Goal: Use online tool/utility: Utilize a website feature to perform a specific function

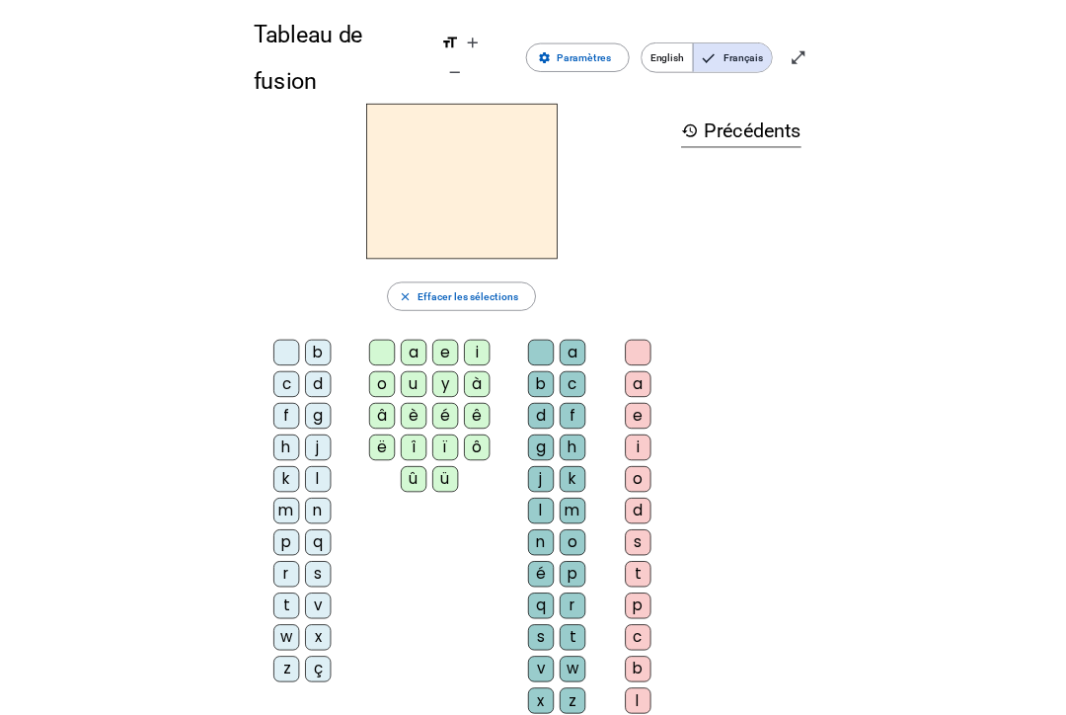
scroll to position [109, 95]
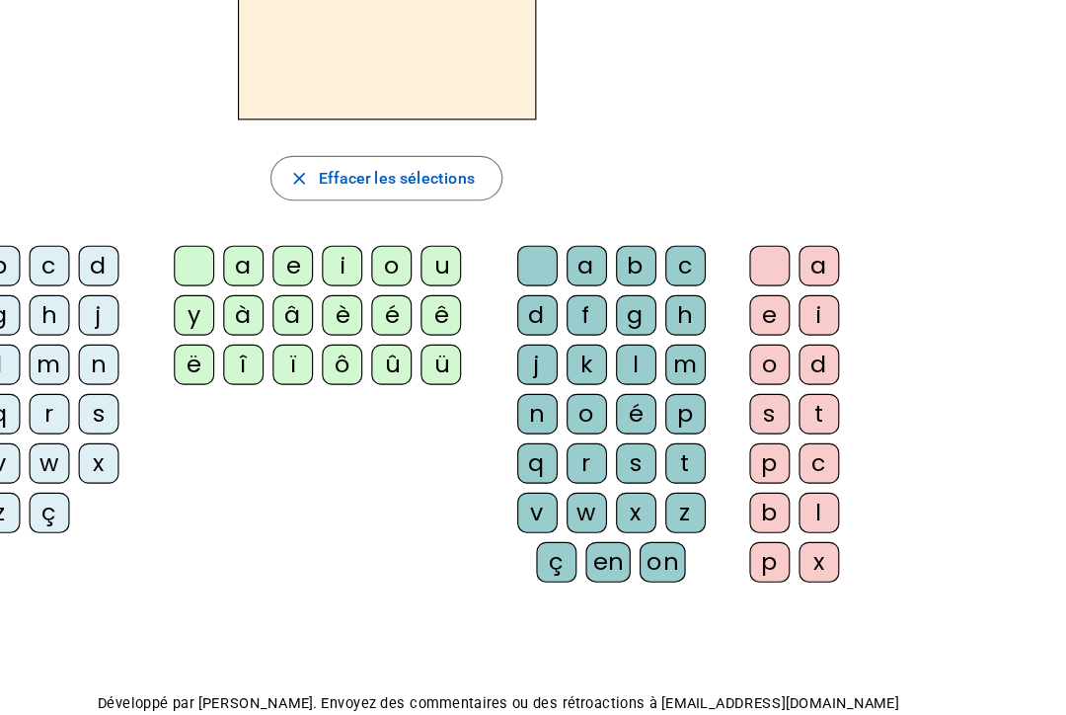
click at [799, 159] on div "history Précédents" at bounding box center [952, 280] width 196 height 604
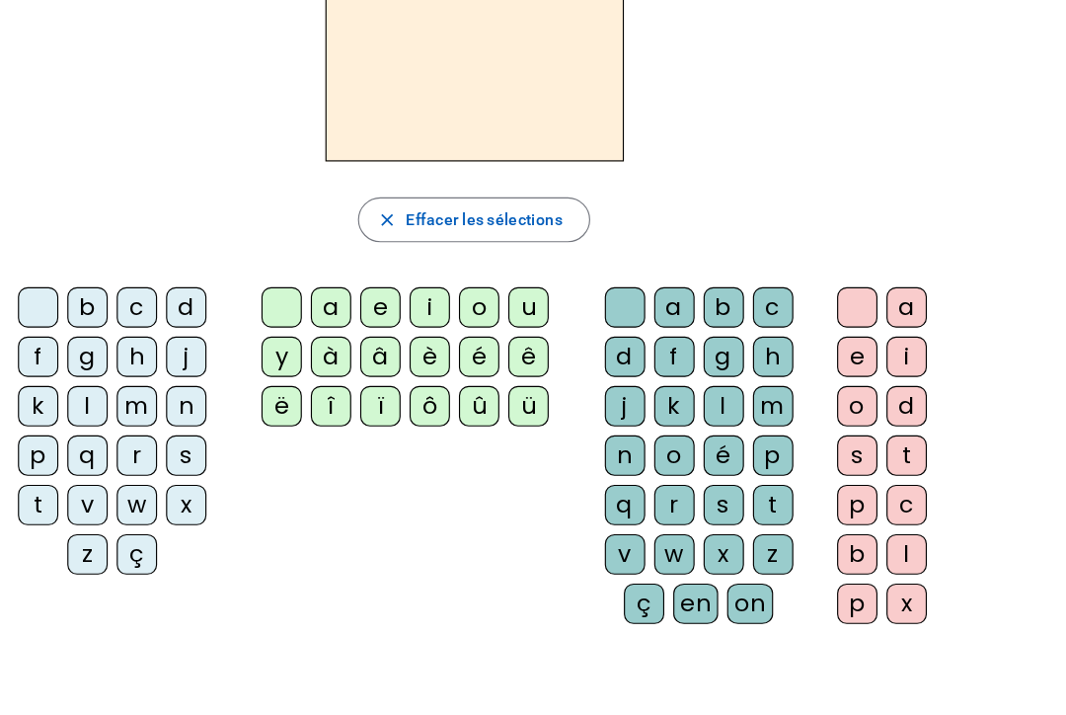
click at [108, 172] on div at bounding box center [435, 84] width 838 height 213
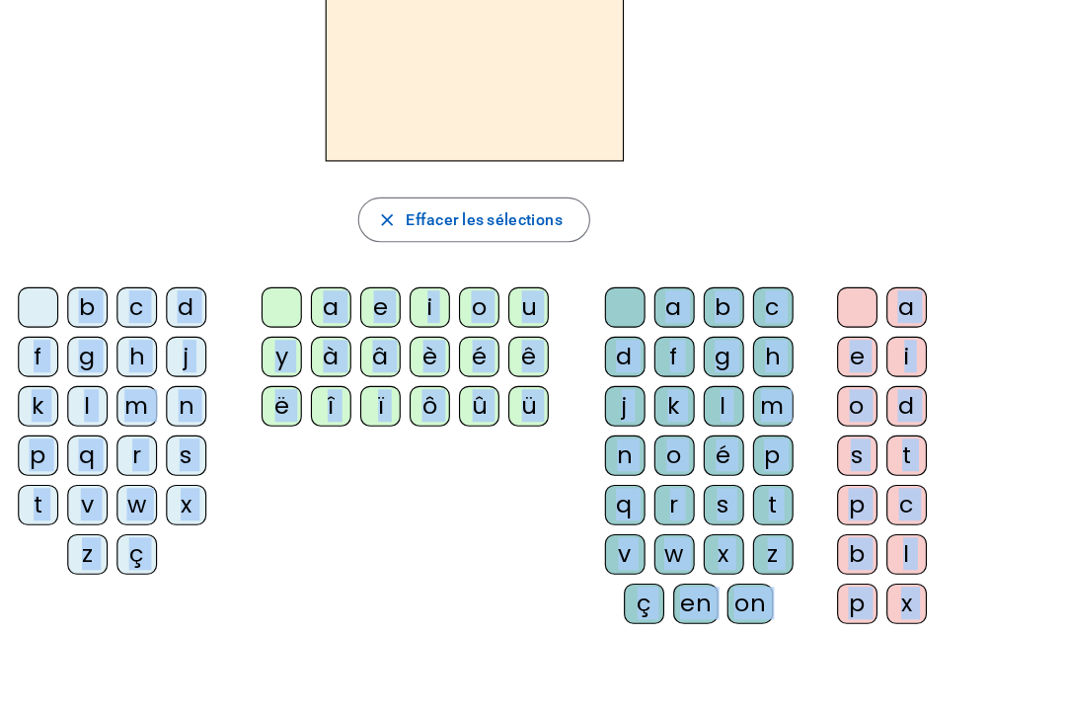
click at [98, 185] on div at bounding box center [435, 84] width 838 height 213
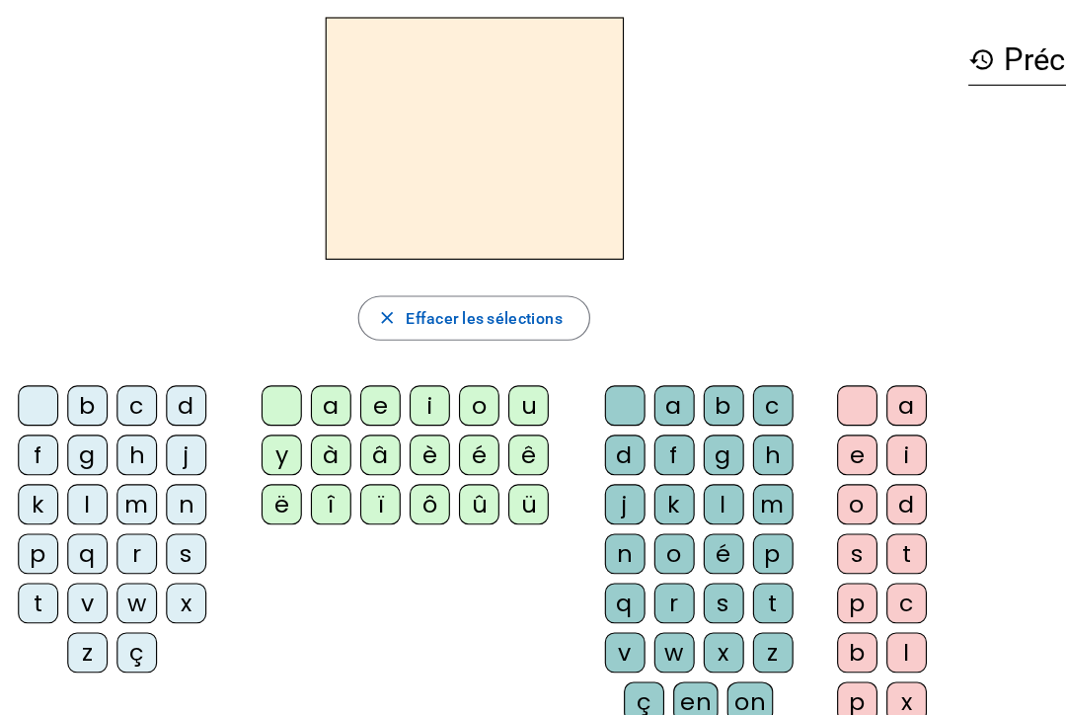
scroll to position [11, 0]
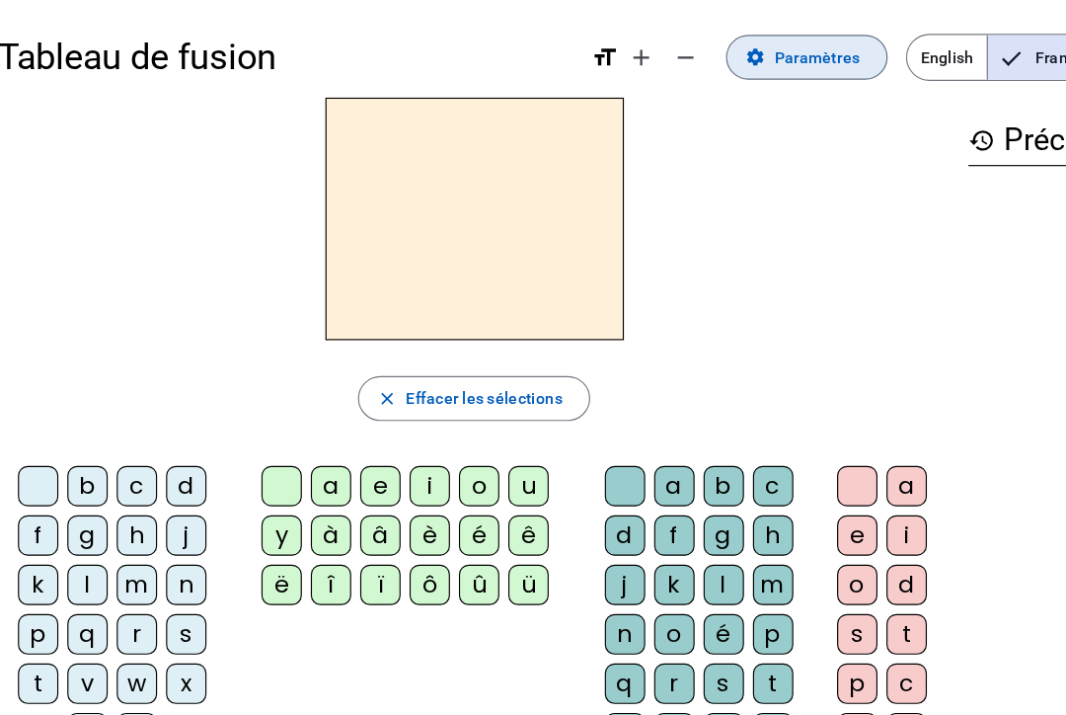
click at [776, 32] on span at bounding box center [727, 50] width 140 height 47
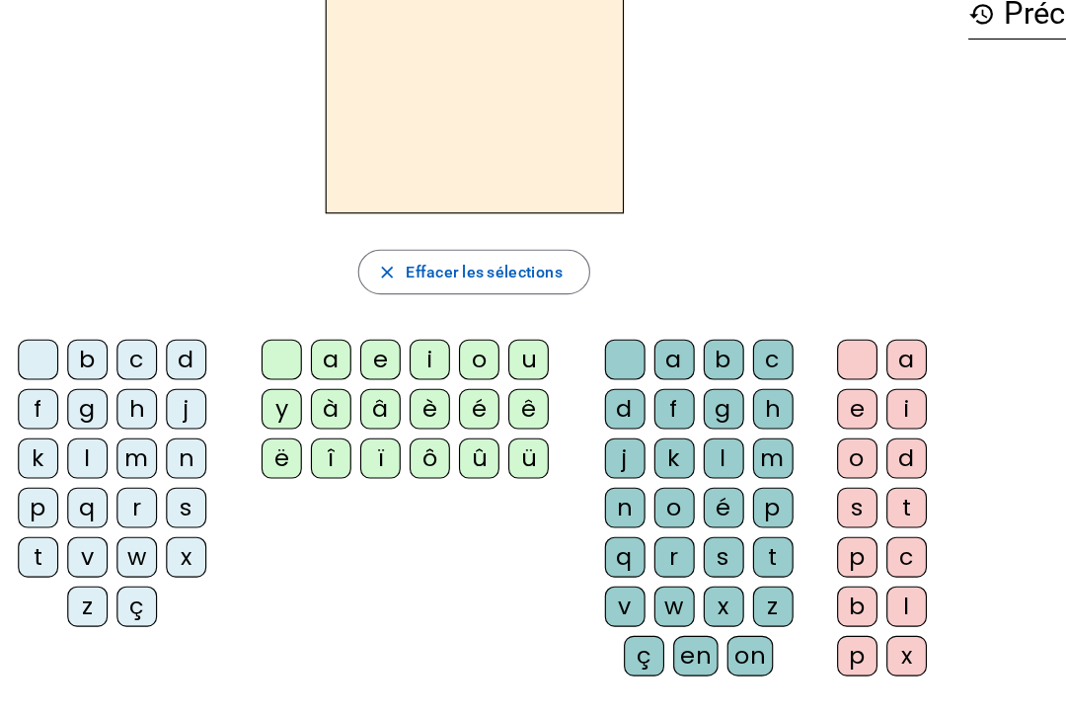
scroll to position [52, 0]
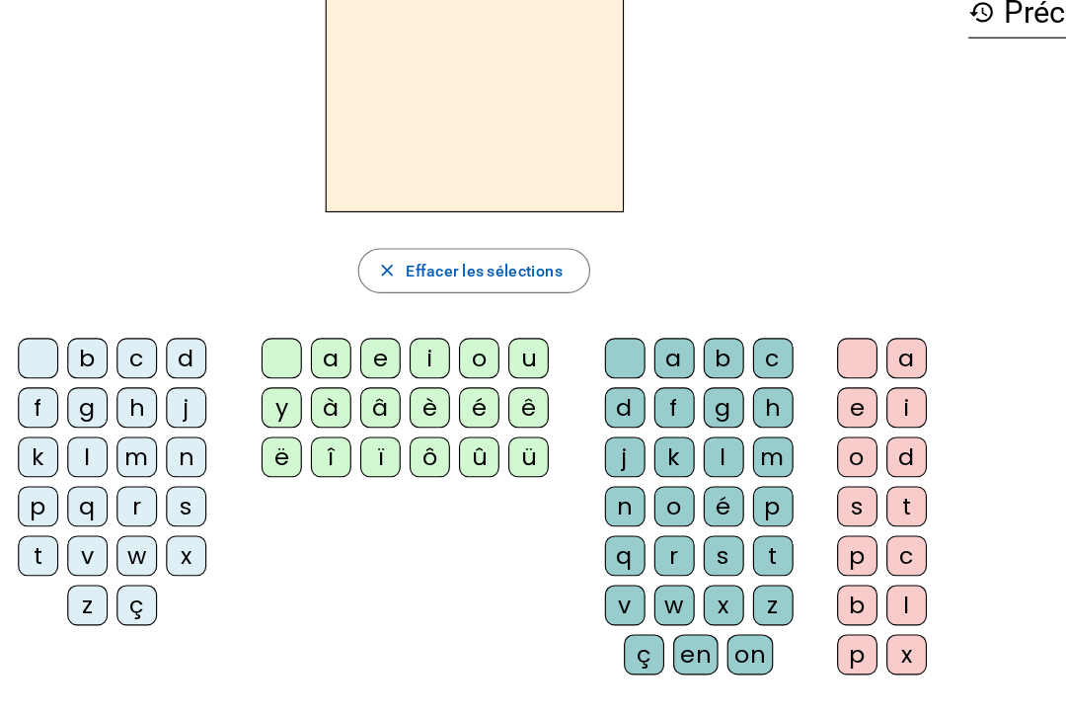
click at [550, 402] on div "d" at bounding box center [568, 420] width 36 height 36
click at [164, 358] on div "d" at bounding box center [182, 376] width 36 height 36
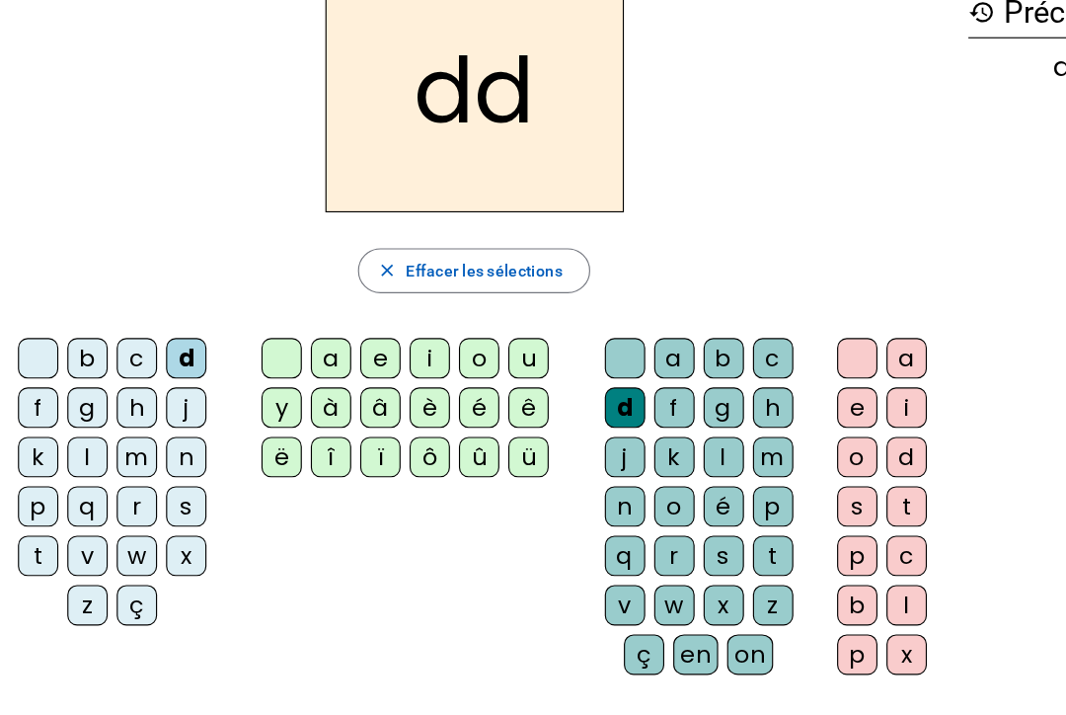
click at [550, 358] on div at bounding box center [568, 376] width 36 height 36
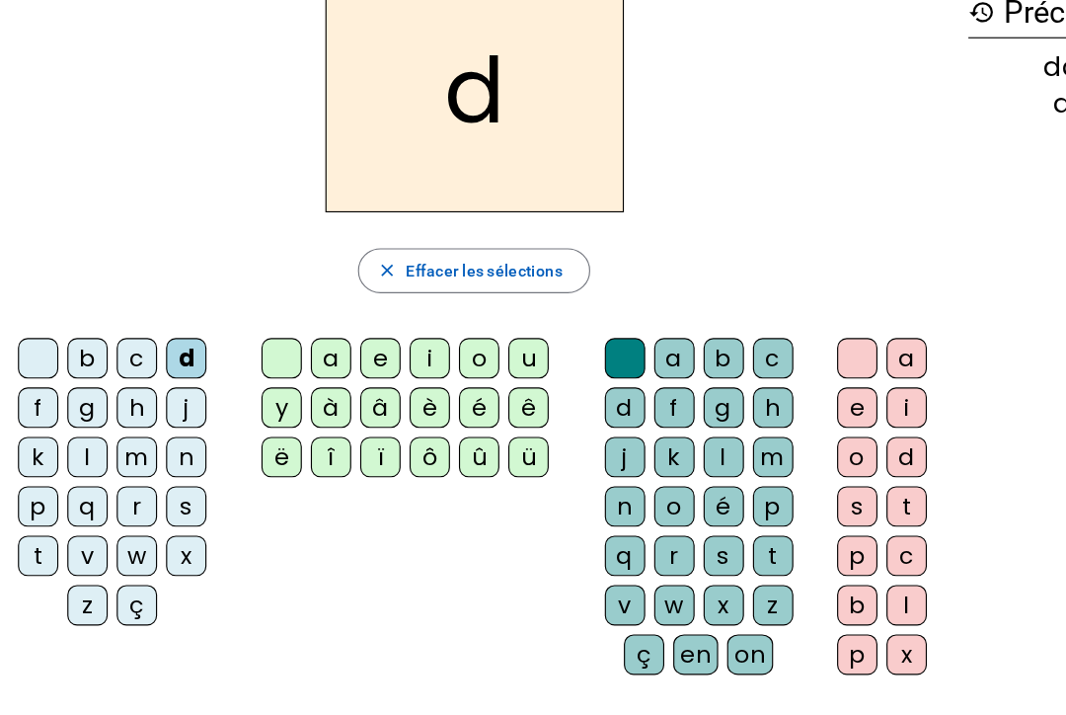
click at [421, 445] on div "û" at bounding box center [439, 463] width 36 height 36
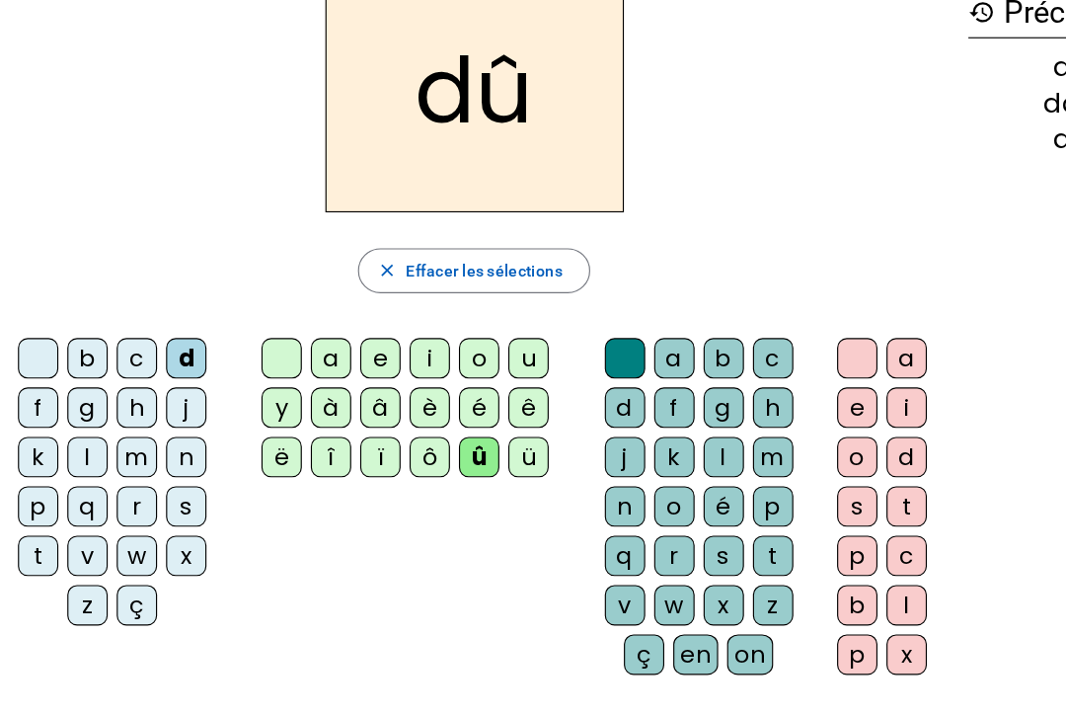
click at [477, 358] on div "u" at bounding box center [483, 376] width 36 height 36
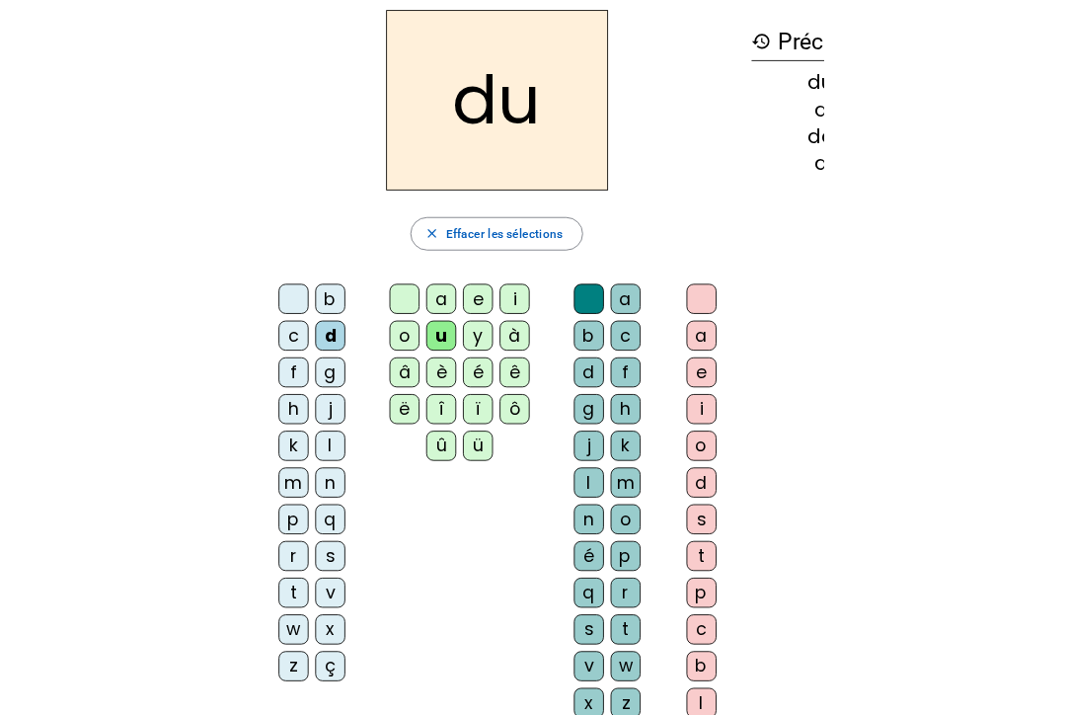
scroll to position [57, 0]
